Goal: Transaction & Acquisition: Purchase product/service

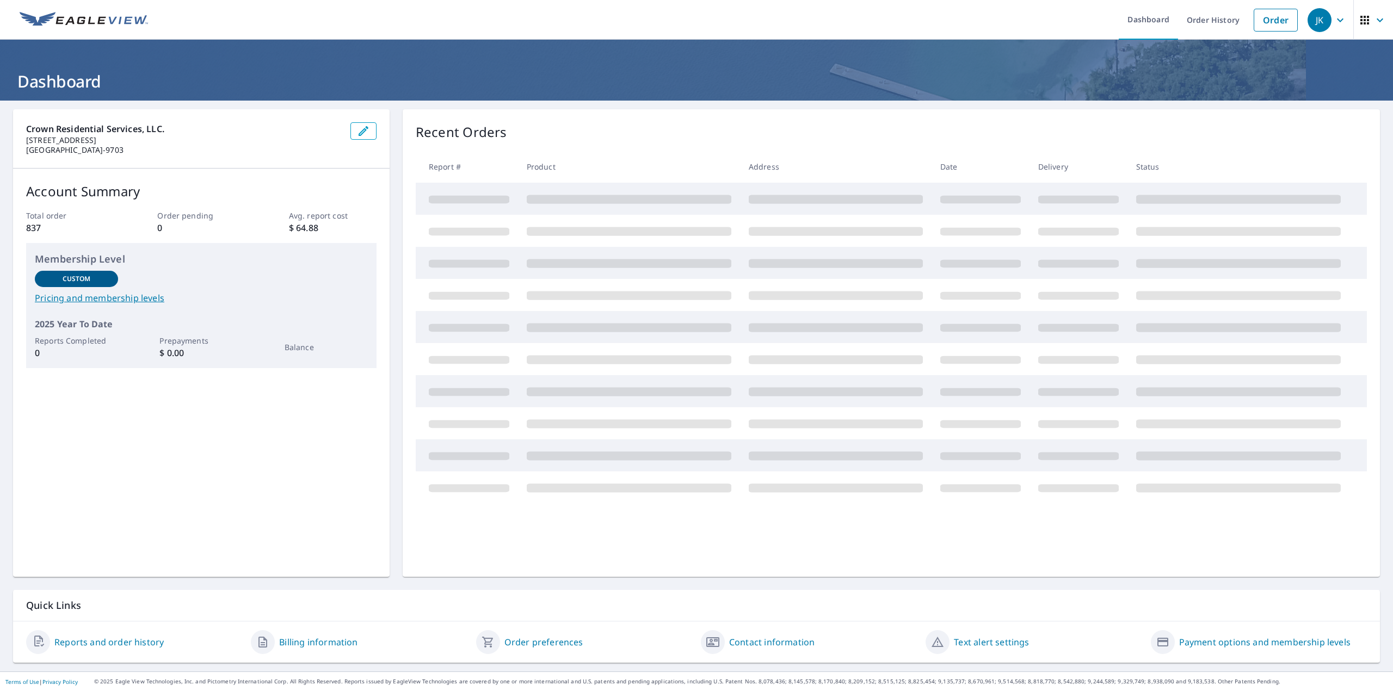
click at [440, 67] on header "Dashboard" at bounding box center [696, 70] width 1393 height 61
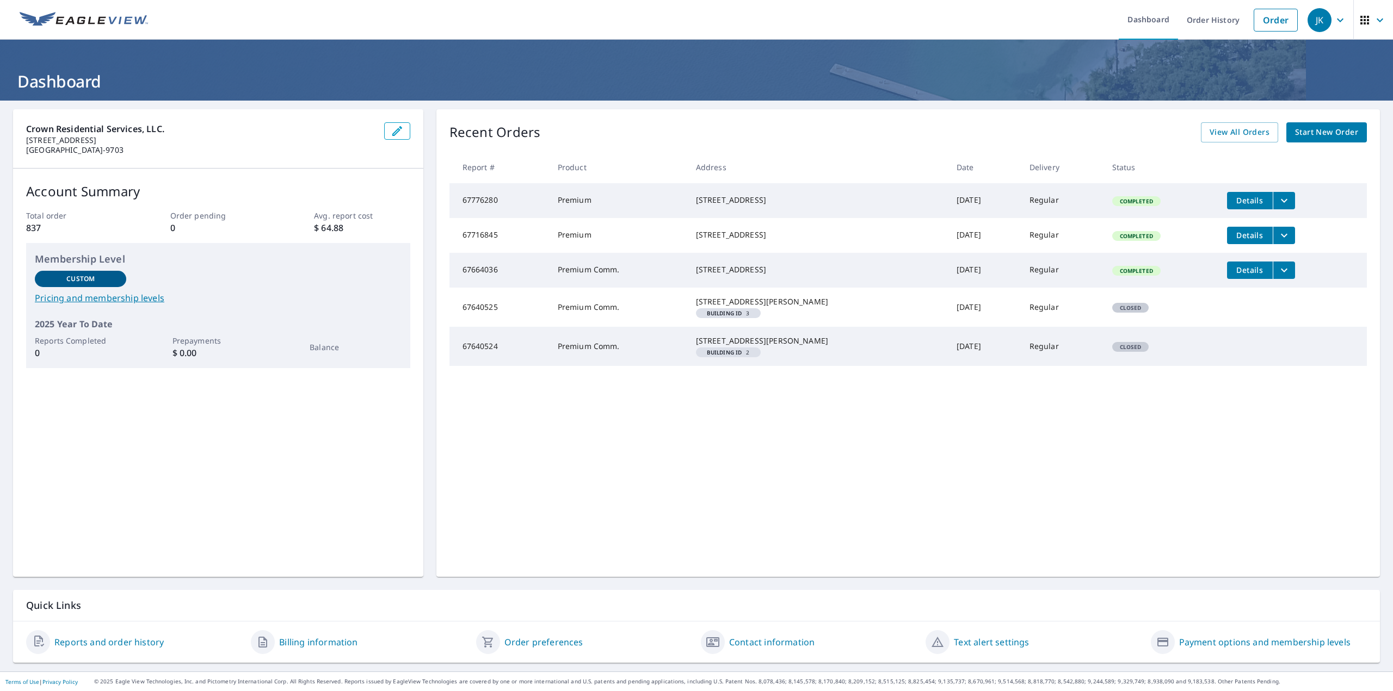
click at [1330, 134] on span "Start New Order" at bounding box center [1326, 133] width 63 height 14
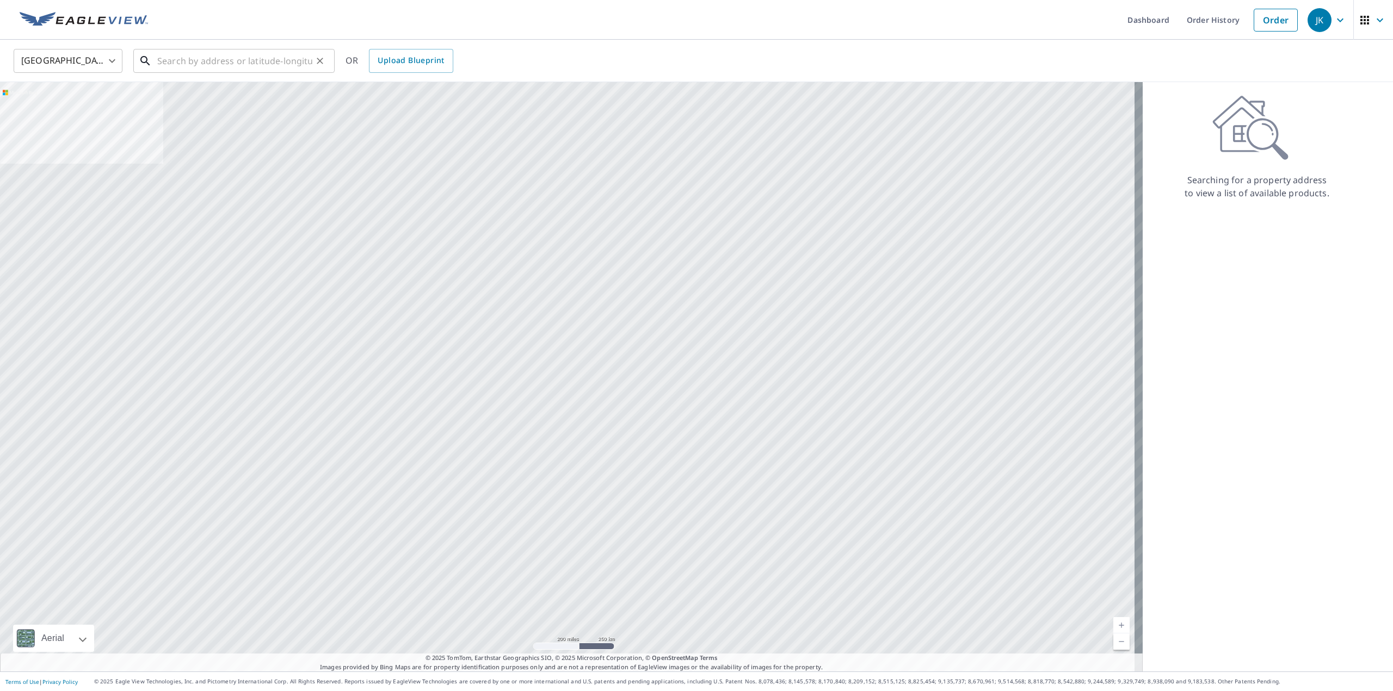
click at [247, 59] on input "text" at bounding box center [234, 61] width 155 height 30
click at [194, 60] on input "text" at bounding box center [234, 61] width 155 height 30
click at [168, 59] on input "text" at bounding box center [234, 61] width 155 height 30
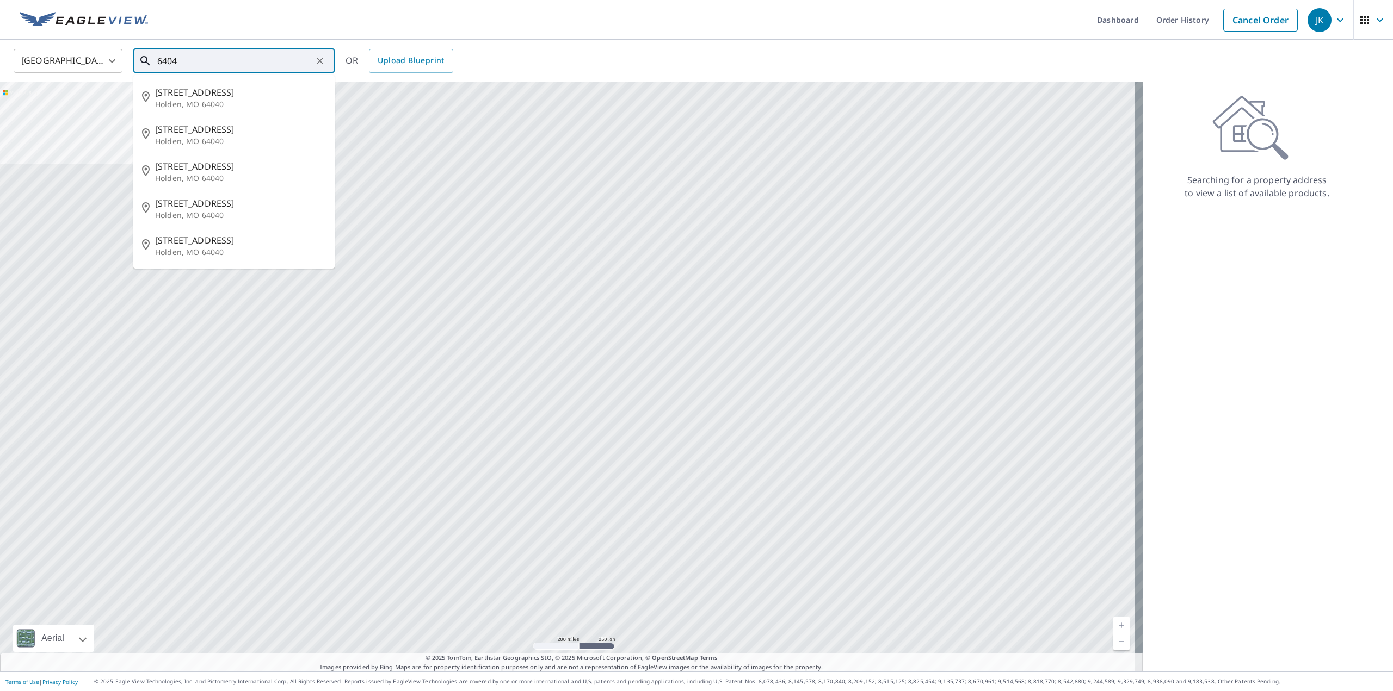
click at [208, 60] on input "6404" at bounding box center [234, 61] width 155 height 30
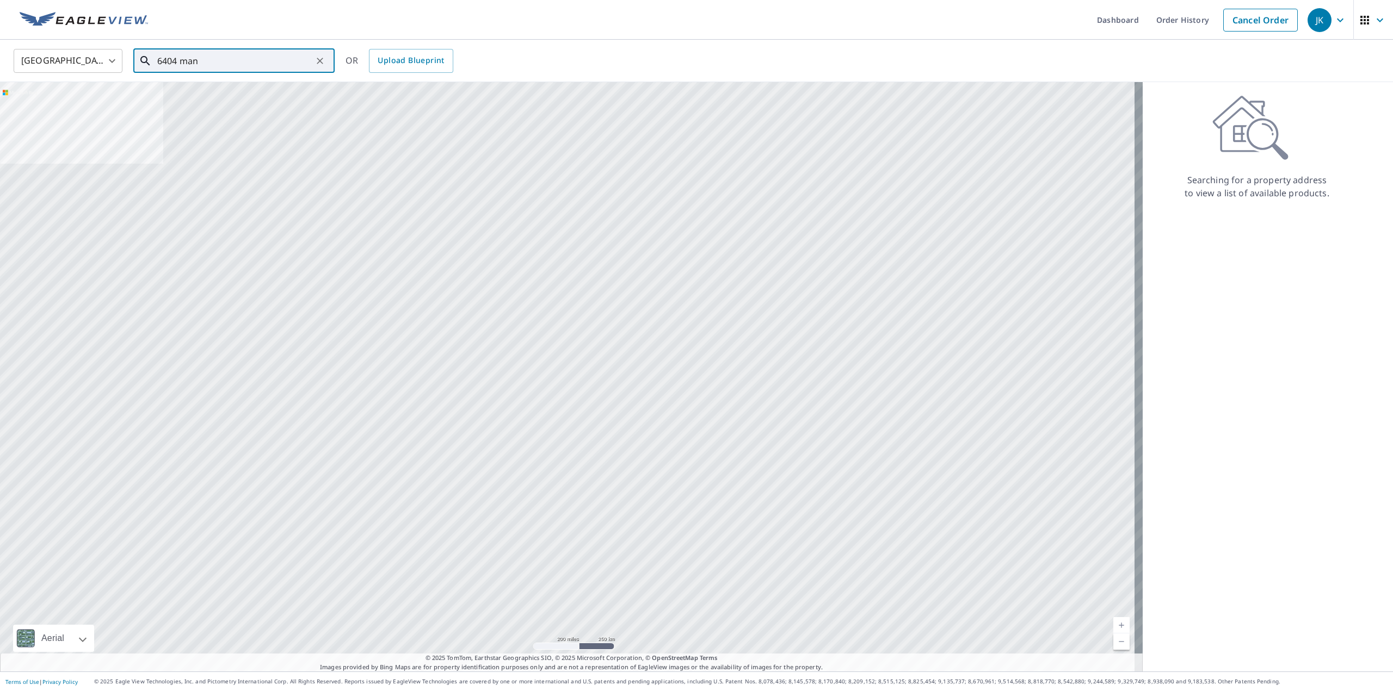
click at [217, 65] on input "6404 man" at bounding box center [234, 61] width 155 height 30
click at [207, 103] on p "[GEOGRAPHIC_DATA]" at bounding box center [240, 104] width 171 height 11
type input "[STREET_ADDRESS]"
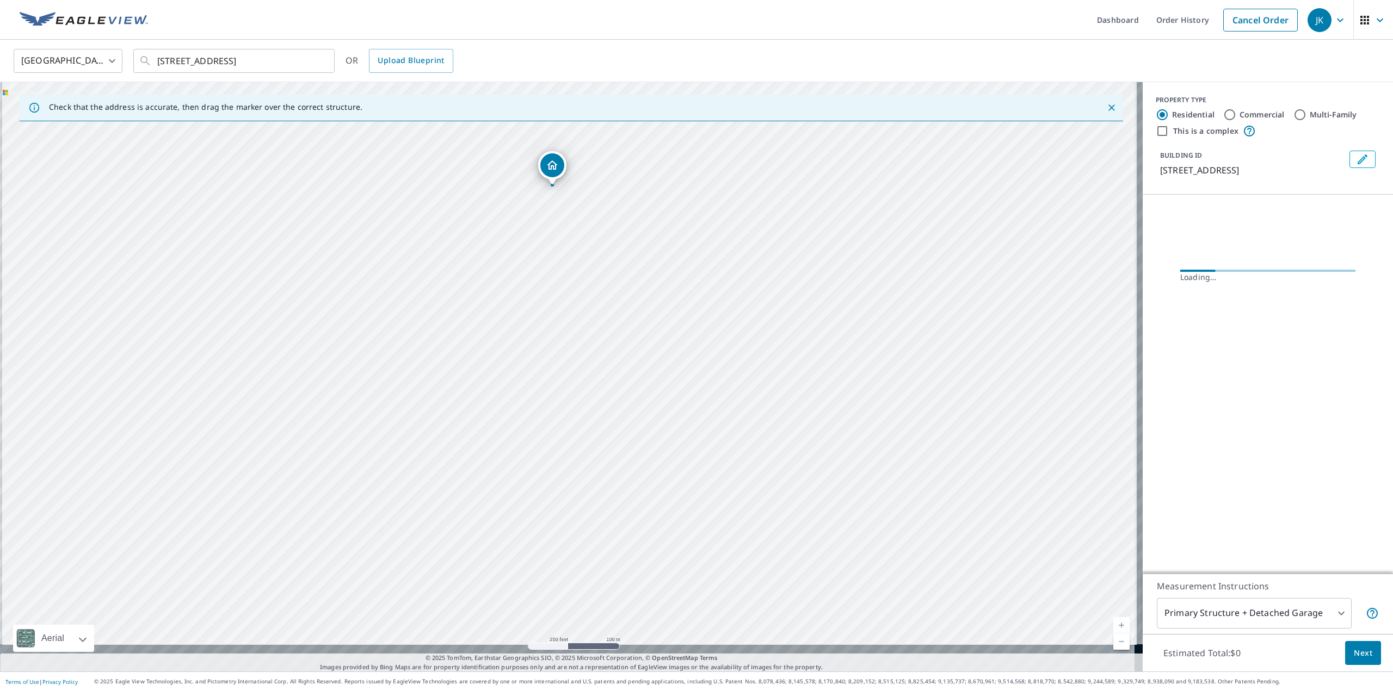
drag, startPoint x: 559, startPoint y: 422, endPoint x: 558, endPoint y: 312, distance: 109.9
click at [558, 297] on div "[STREET_ADDRESS]" at bounding box center [571, 377] width 1142 height 590
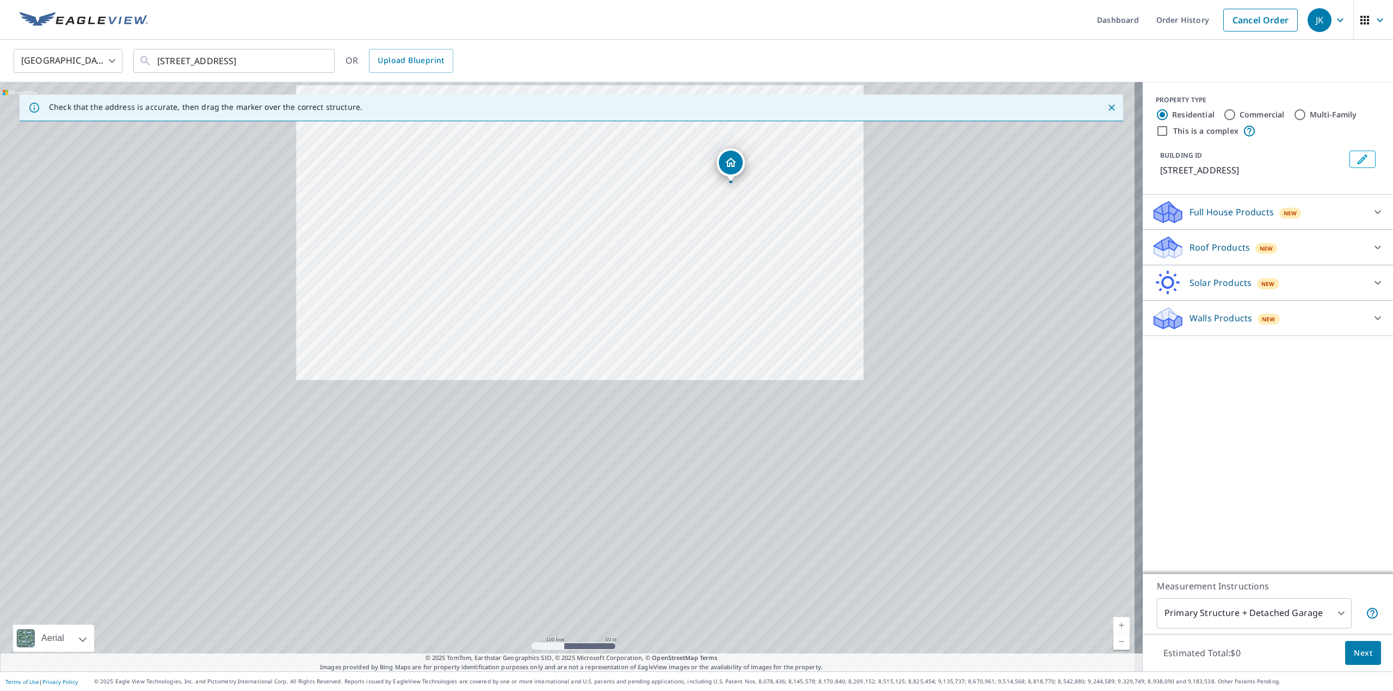
drag, startPoint x: 704, startPoint y: 519, endPoint x: 623, endPoint y: 230, distance: 299.9
click at [624, 231] on div "[STREET_ADDRESS]" at bounding box center [571, 377] width 1142 height 590
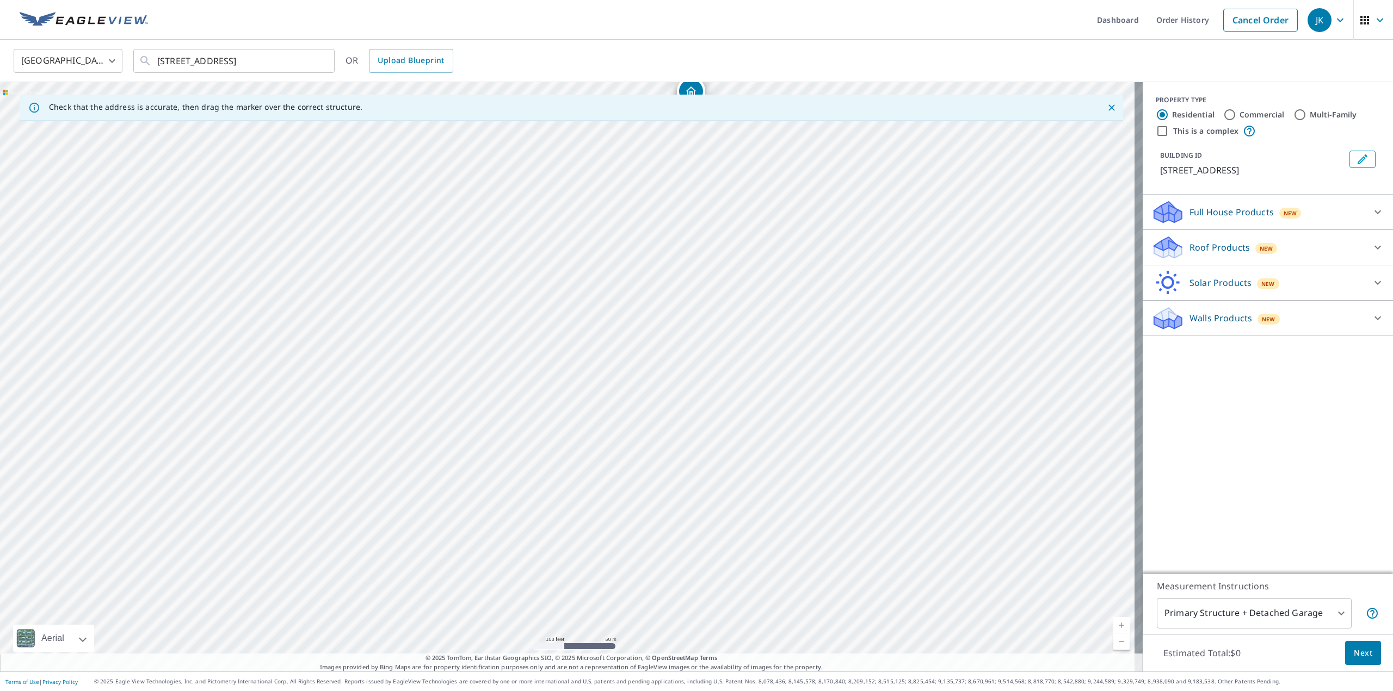
drag, startPoint x: 642, startPoint y: 324, endPoint x: 642, endPoint y: 333, distance: 9.8
click at [642, 333] on div "[STREET_ADDRESS]" at bounding box center [571, 377] width 1142 height 590
drag, startPoint x: 673, startPoint y: 201, endPoint x: 567, endPoint y: 410, distance: 234.8
click at [624, 395] on div "[STREET_ADDRESS]" at bounding box center [571, 377] width 1142 height 590
drag, startPoint x: 469, startPoint y: 445, endPoint x: 477, endPoint y: 423, distance: 22.9
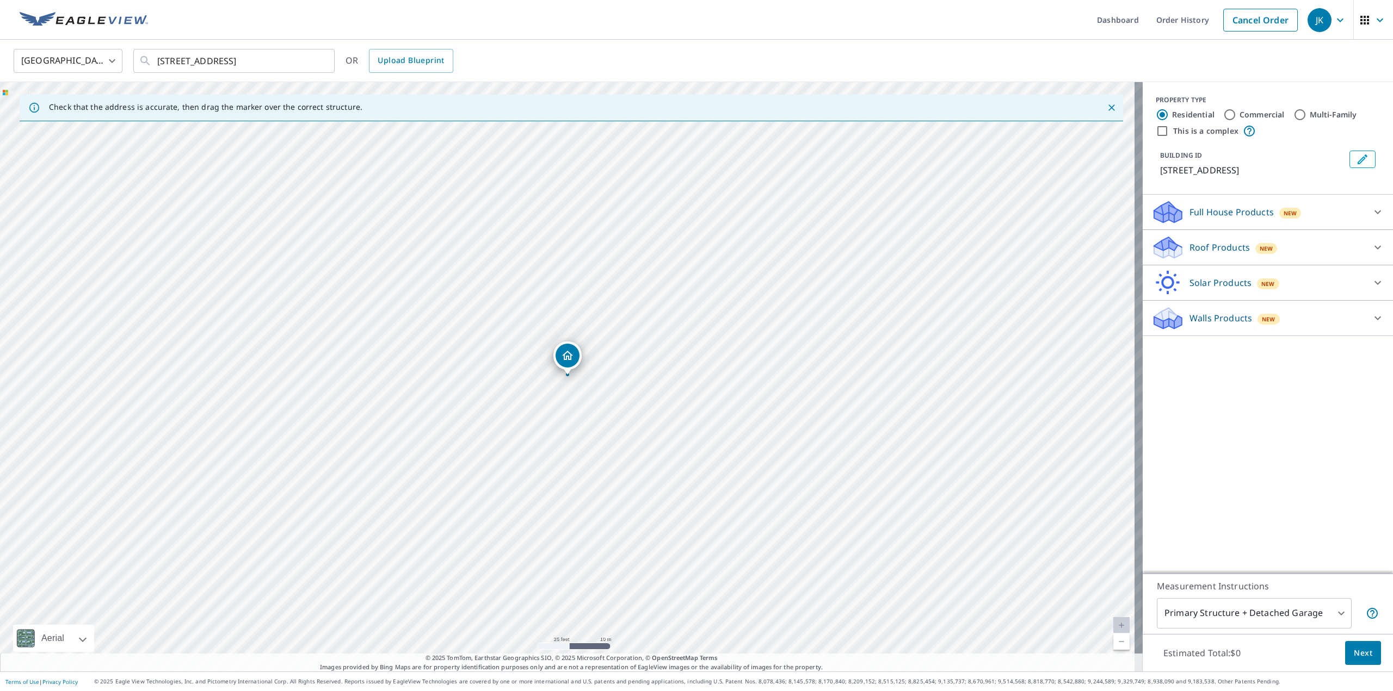
click at [1255, 254] on div "New" at bounding box center [1266, 248] width 22 height 11
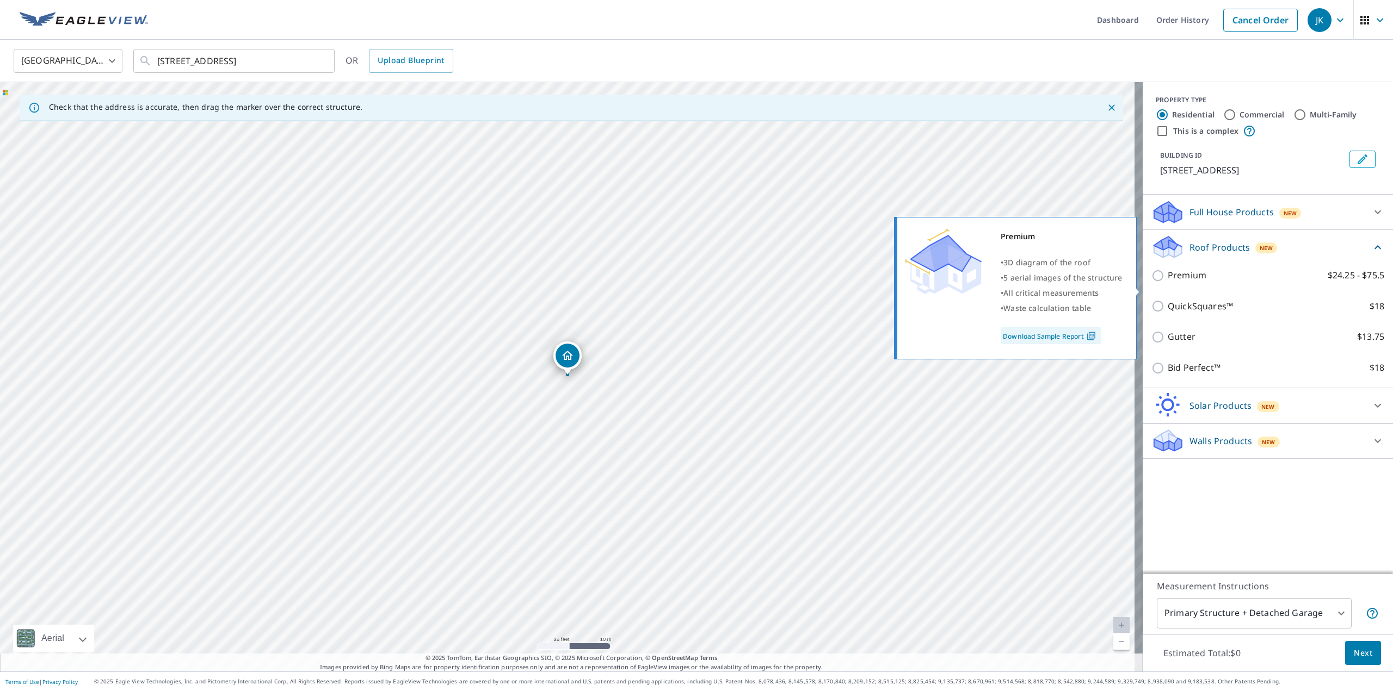
click at [1152, 282] on input "Premium $24.25 - $75.5" at bounding box center [1159, 275] width 16 height 13
checkbox input "true"
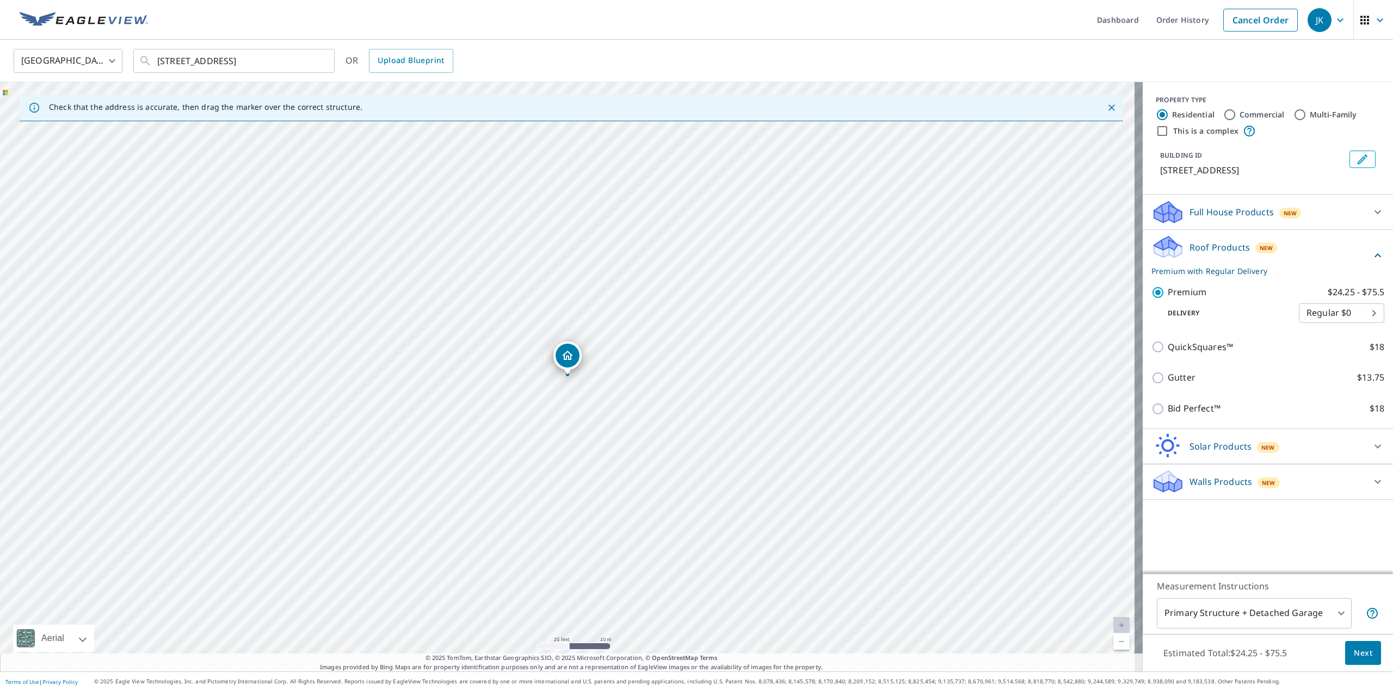
click at [1354, 656] on span "Next" at bounding box center [1362, 654] width 18 height 14
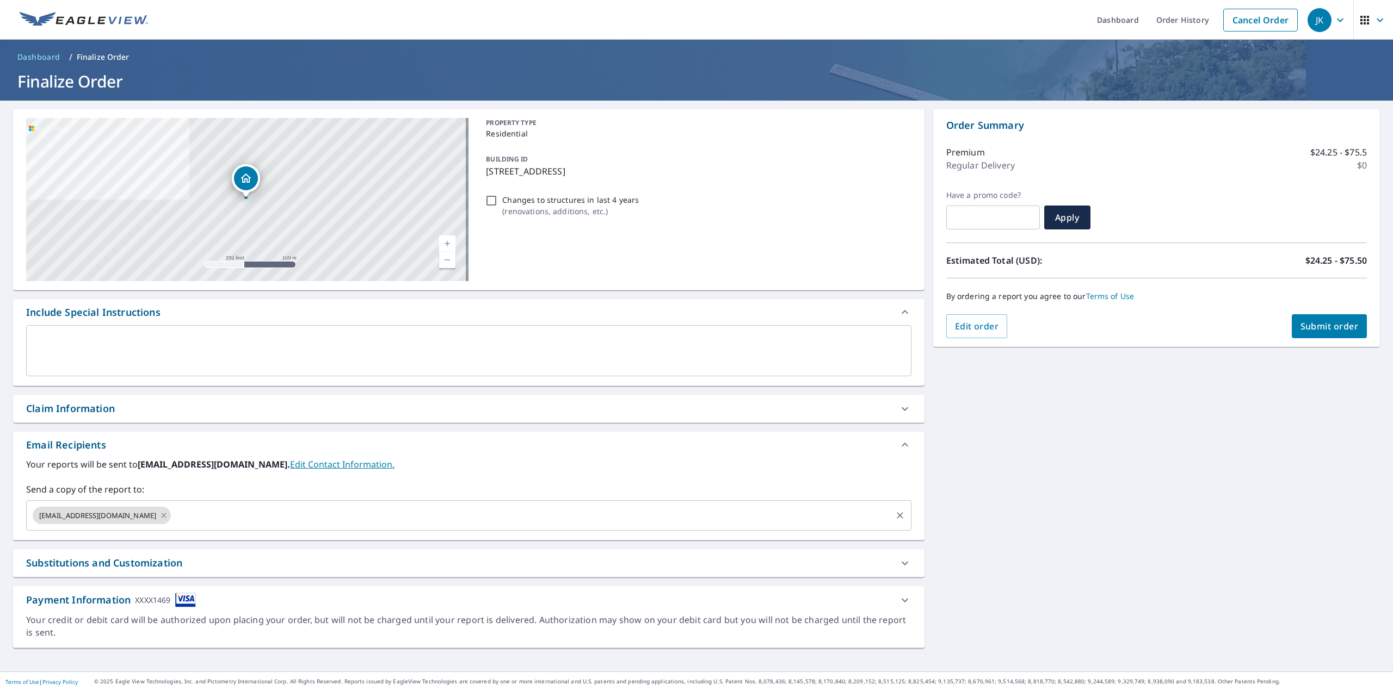
click at [172, 511] on input "text" at bounding box center [530, 515] width 717 height 21
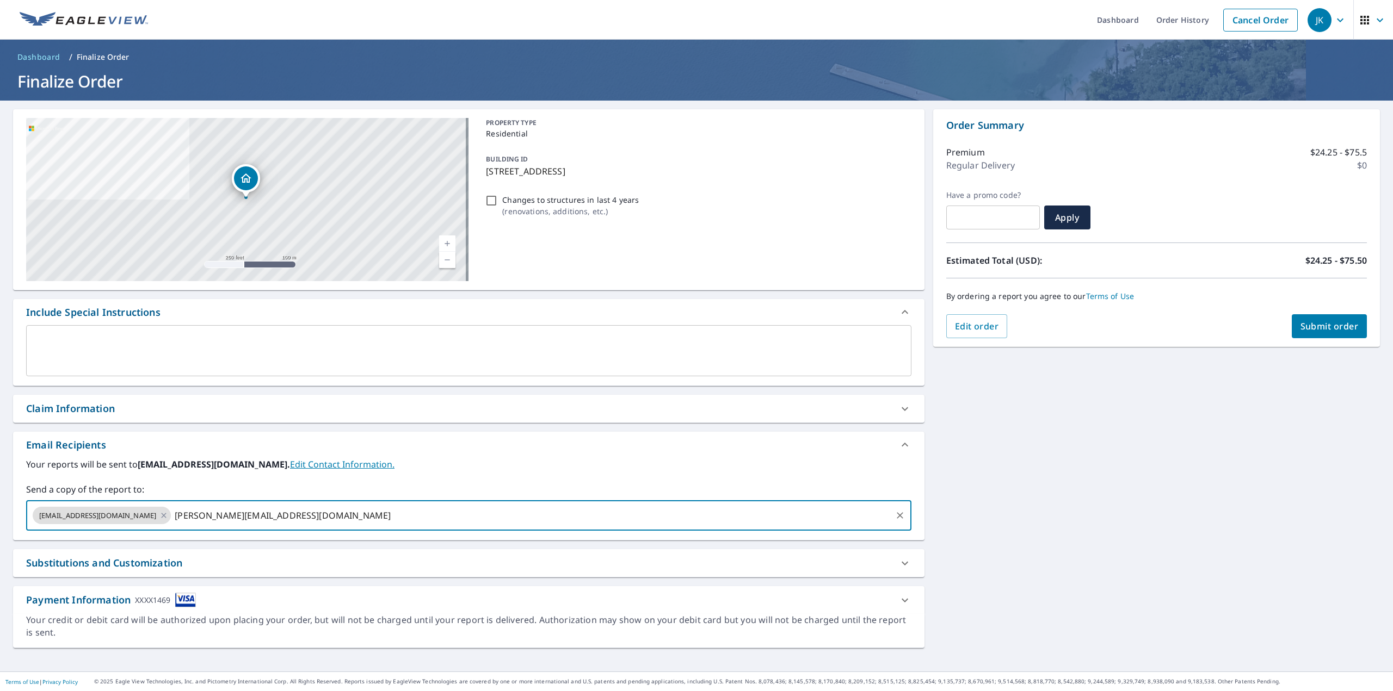
click at [256, 512] on input "[PERSON_NAME][EMAIL_ADDRESS][DOMAIN_NAME]" at bounding box center [530, 515] width 717 height 21
type input "[PERSON_NAME][EMAIL_ADDRESS][DOMAIN_NAME]"
click at [1075, 492] on div "[STREET_ADDRESS] Aerial Road A standard road map Aerial A detailed look from ab…" at bounding box center [696, 386] width 1393 height 571
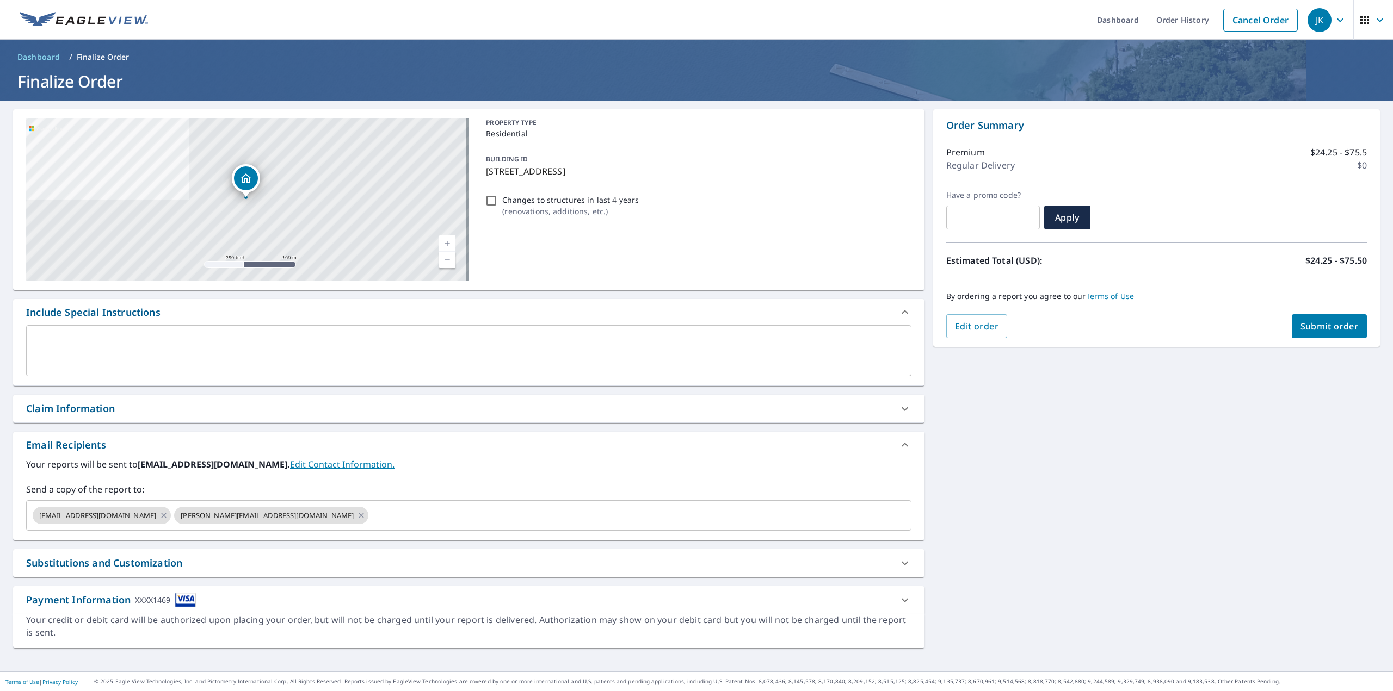
click at [1061, 456] on div "[STREET_ADDRESS] Aerial Road A standard road map Aerial A detailed look from ab…" at bounding box center [696, 386] width 1393 height 571
click at [1318, 324] on span "Submit order" at bounding box center [1329, 326] width 58 height 12
